Goal: Information Seeking & Learning: Learn about a topic

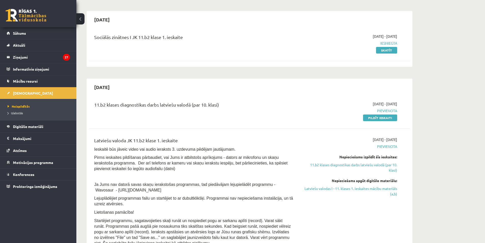
scroll to position [408, 0]
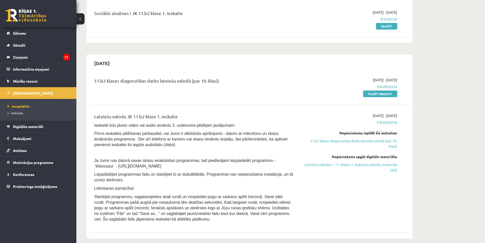
drag, startPoint x: 355, startPoint y: 165, endPoint x: 269, endPoint y: 30, distance: 159.9
click at [355, 165] on link "Latviešu valodas I - 11. klases 1. ieskaites mācību materiāls (a,b)" at bounding box center [349, 167] width 96 height 11
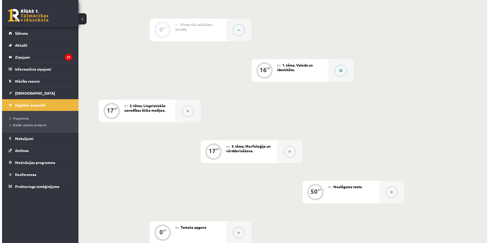
scroll to position [127, 0]
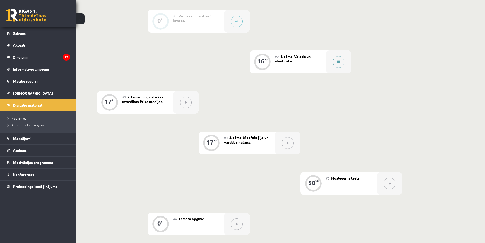
click at [336, 65] on button at bounding box center [339, 62] width 12 height 12
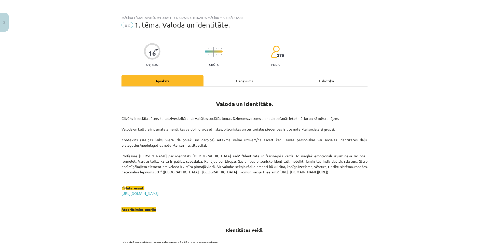
click at [248, 84] on div "Uzdevums" at bounding box center [245, 80] width 82 height 11
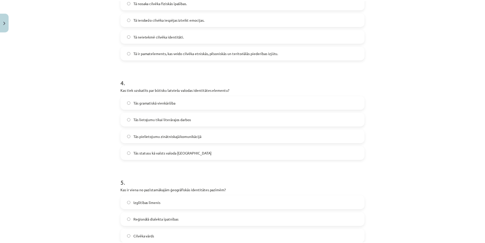
scroll to position [408, 0]
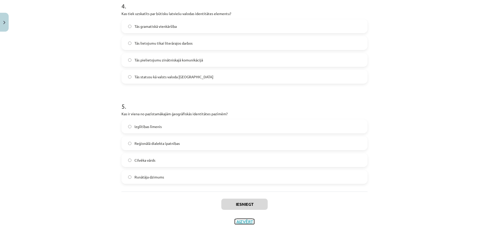
click at [249, 221] on button "Aizvērt" at bounding box center [244, 221] width 19 height 5
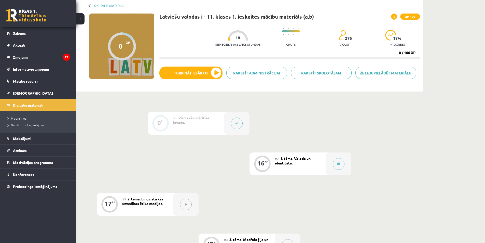
scroll to position [0, 0]
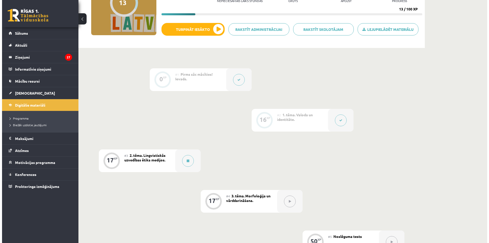
scroll to position [76, 0]
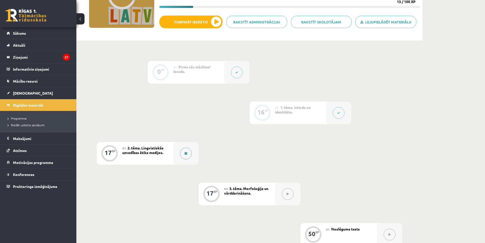
click at [184, 154] on button at bounding box center [186, 154] width 12 height 12
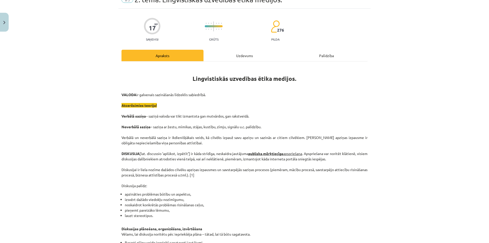
scroll to position [0, 0]
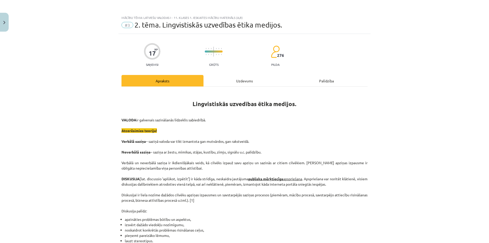
click at [224, 81] on div "Uzdevums" at bounding box center [245, 80] width 82 height 11
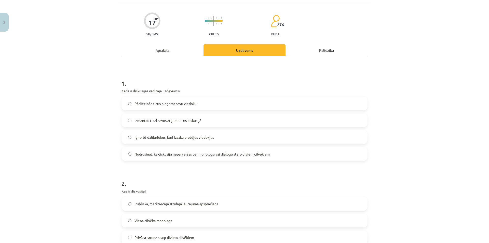
scroll to position [38, 0]
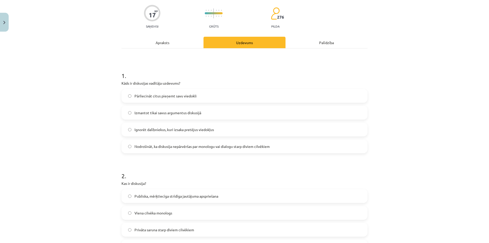
click at [190, 149] on label "Nodrošināt, ka diskusija nepārvēršas par monologu vai dialogu starp diviem cilv…" at bounding box center [244, 146] width 245 height 13
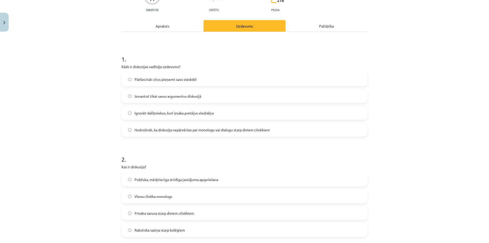
scroll to position [64, 0]
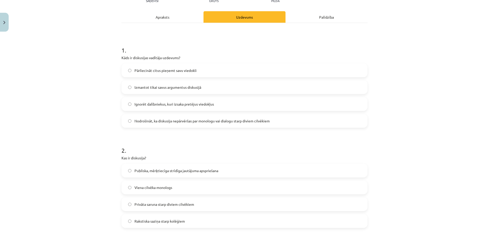
click at [180, 16] on div "Apraksts" at bounding box center [163, 16] width 82 height 11
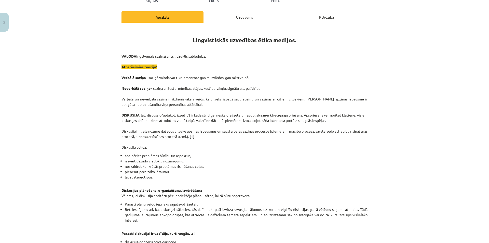
scroll to position [13, 0]
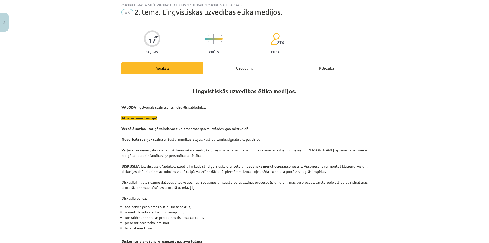
click at [223, 69] on div "Uzdevums" at bounding box center [245, 67] width 82 height 11
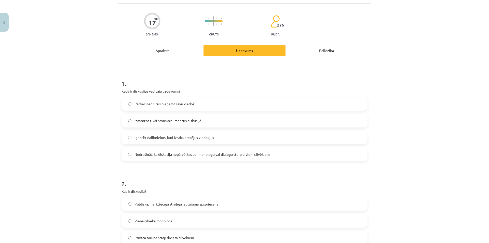
scroll to position [64, 0]
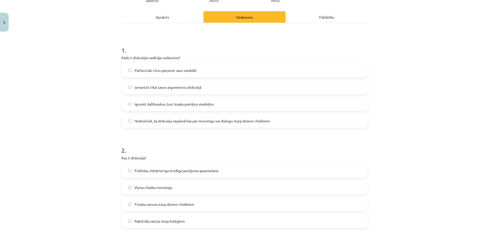
click at [195, 170] on span "Publiska, mērķtiecīga strīdīga jautājuma apspriešana" at bounding box center [177, 170] width 84 height 5
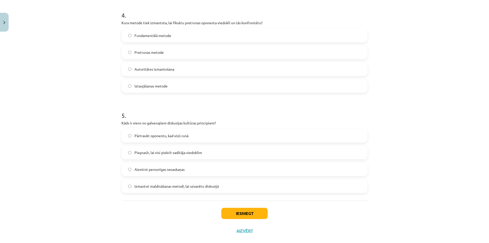
scroll to position [408, 0]
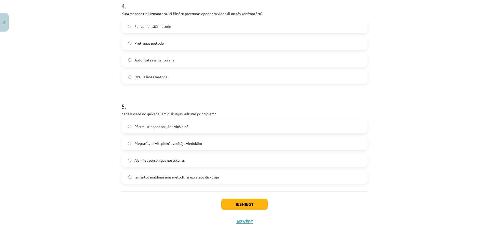
click at [153, 146] on label "Pieprasīt, lai visi piekrīt vadītāja viedoklim" at bounding box center [244, 143] width 245 height 13
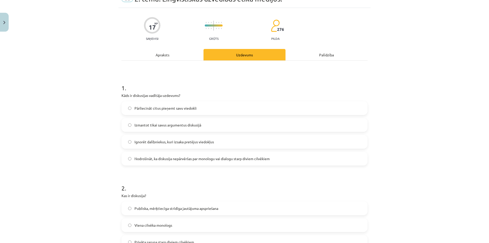
scroll to position [0, 0]
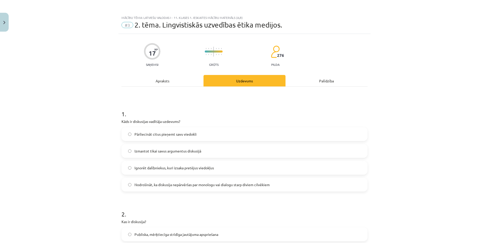
click at [177, 82] on div "Apraksts" at bounding box center [163, 80] width 82 height 11
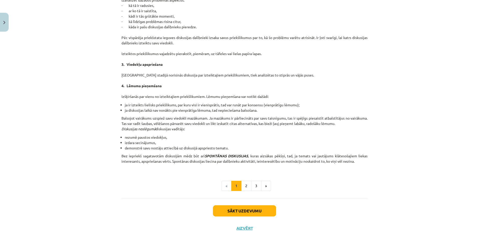
scroll to position [405, 0]
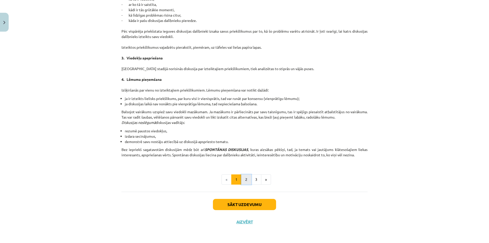
click at [247, 178] on button "2" at bounding box center [246, 179] width 10 height 10
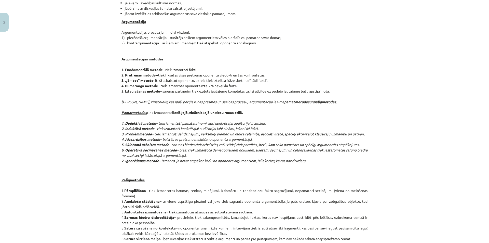
scroll to position [73, 0]
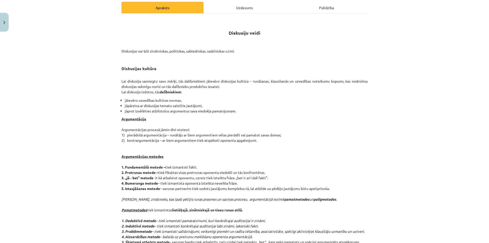
click at [242, 10] on div "Uzdevums" at bounding box center [245, 7] width 82 height 11
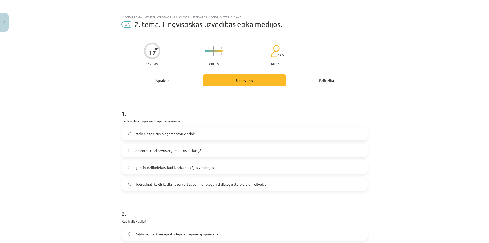
scroll to position [0, 0]
click at [189, 77] on div "Apraksts" at bounding box center [163, 80] width 82 height 11
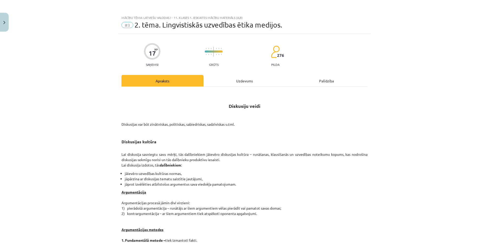
click at [232, 81] on div "Uzdevums" at bounding box center [245, 80] width 82 height 11
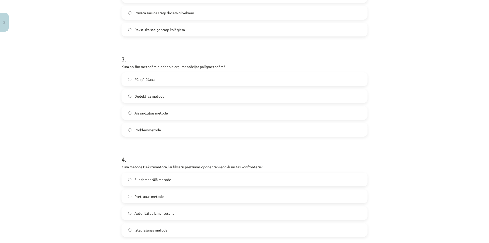
scroll to position [268, 0]
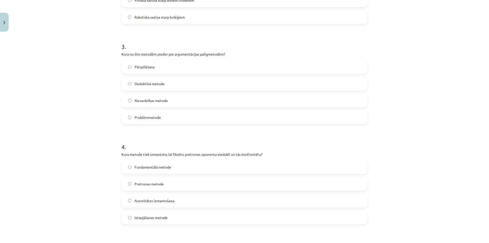
click at [180, 69] on label "Pārspīlēšana" at bounding box center [244, 66] width 245 height 13
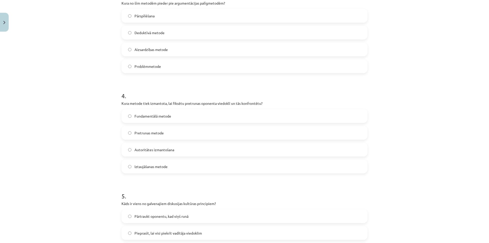
scroll to position [0, 0]
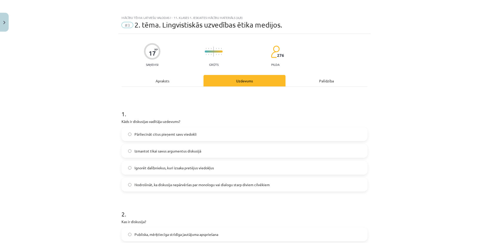
click at [183, 83] on div "Apraksts" at bounding box center [163, 80] width 82 height 11
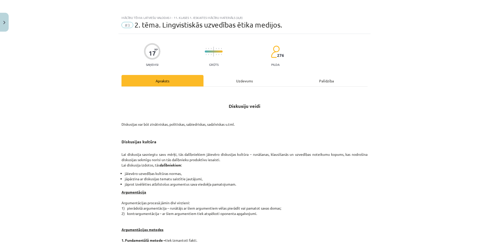
click at [245, 80] on div "Uzdevums" at bounding box center [245, 80] width 82 height 11
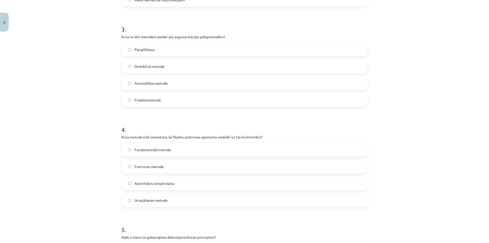
scroll to position [318, 0]
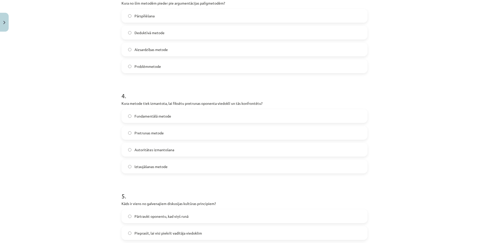
click at [178, 167] on label "Iztaujāšanas metode" at bounding box center [244, 166] width 245 height 13
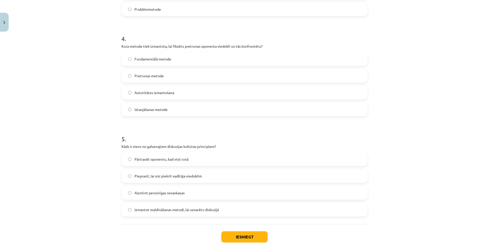
scroll to position [408, 0]
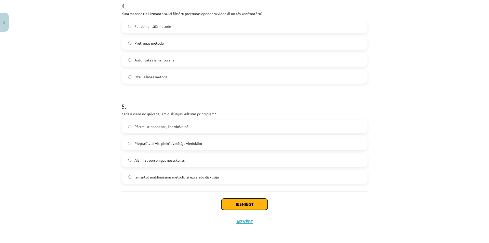
click at [240, 208] on button "Iesniegt" at bounding box center [244, 203] width 46 height 11
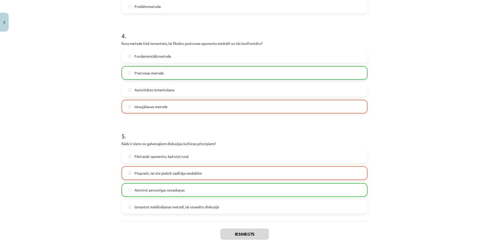
scroll to position [424, 0]
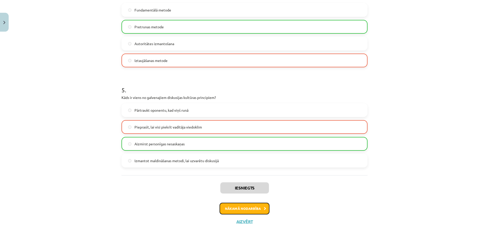
click at [254, 211] on button "Nākamā nodarbība" at bounding box center [245, 209] width 50 height 12
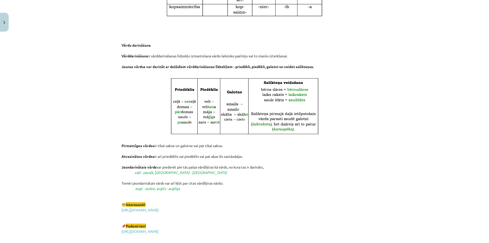
scroll to position [846, 0]
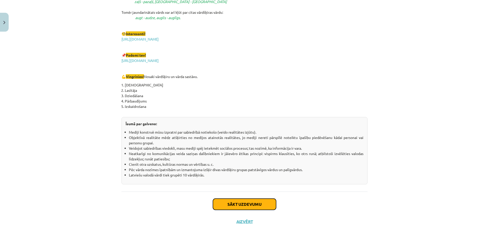
click at [238, 204] on button "Sākt uzdevumu" at bounding box center [244, 203] width 63 height 11
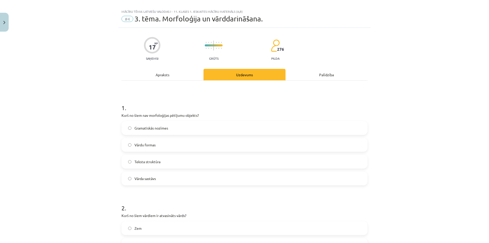
scroll to position [0, 0]
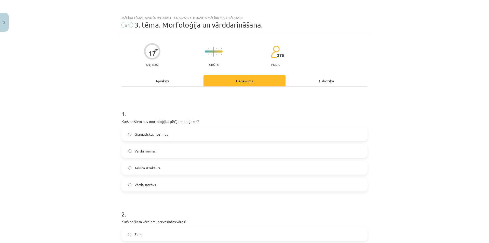
click at [183, 79] on div "Apraksts" at bounding box center [163, 80] width 82 height 11
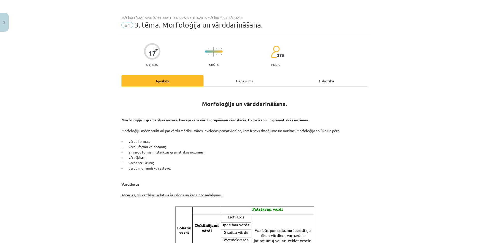
click at [183, 79] on div "Apraksts" at bounding box center [163, 80] width 82 height 11
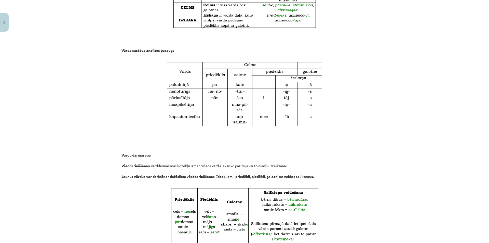
scroll to position [573, 0]
